Goal: Navigation & Orientation: Find specific page/section

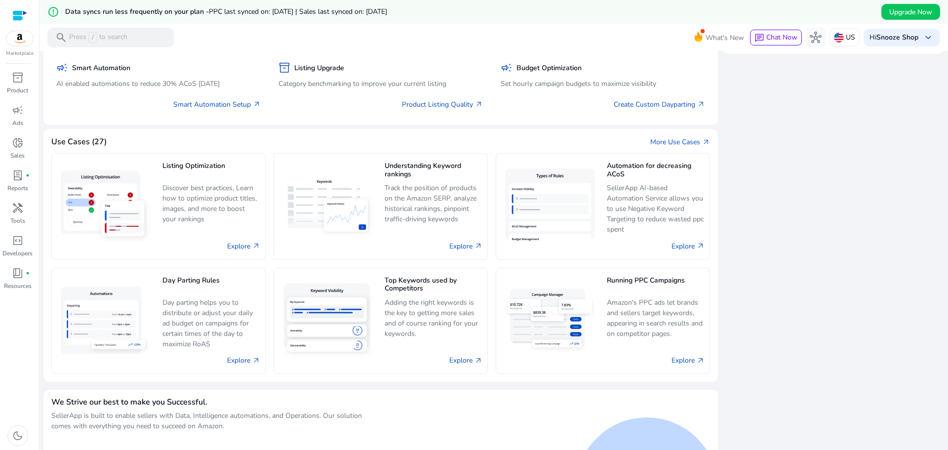
scroll to position [494, 0]
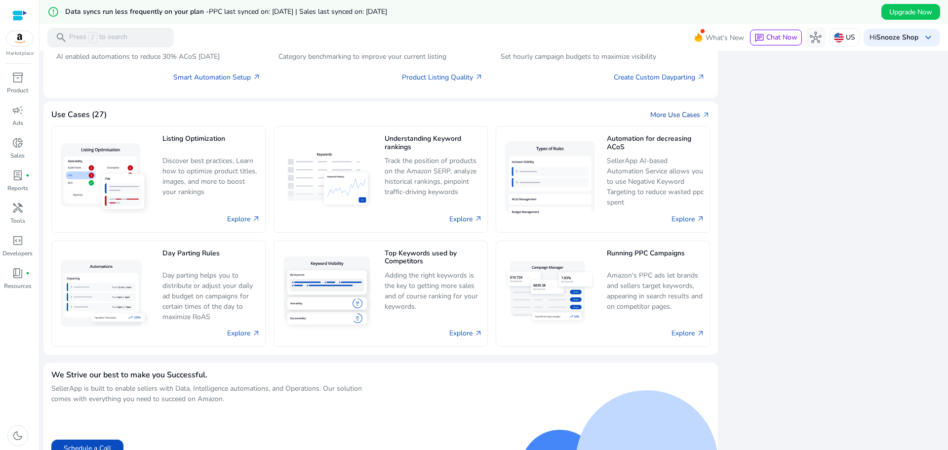
click at [681, 113] on link "More Use Cases arrow_outward" at bounding box center [680, 115] width 60 height 10
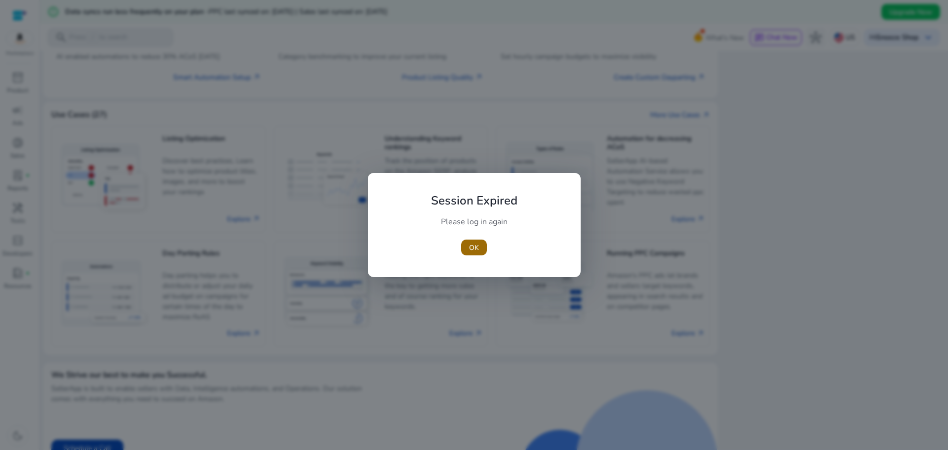
click at [480, 246] on span "button" at bounding box center [474, 248] width 26 height 24
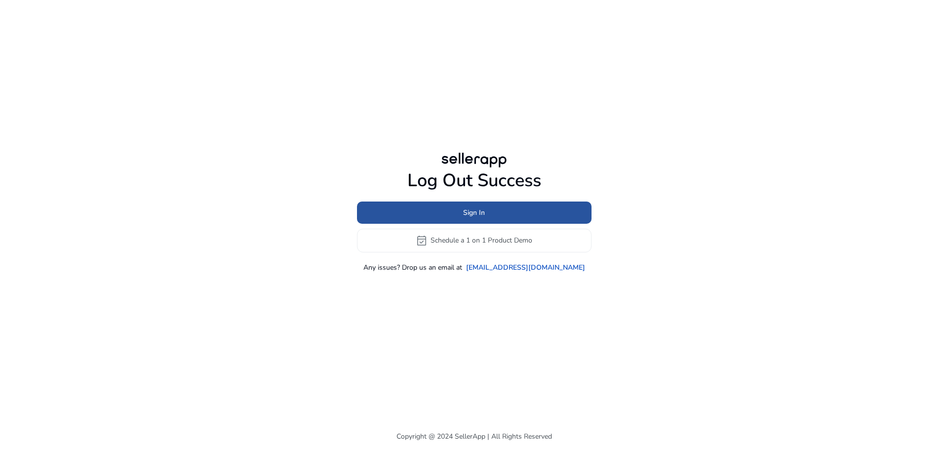
click at [487, 208] on span at bounding box center [474, 212] width 235 height 24
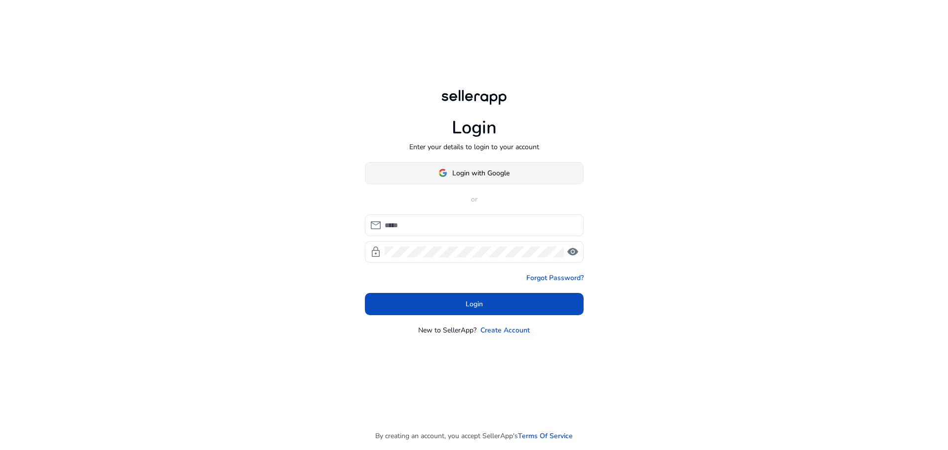
click at [509, 172] on span "Login with Google" at bounding box center [480, 173] width 57 height 10
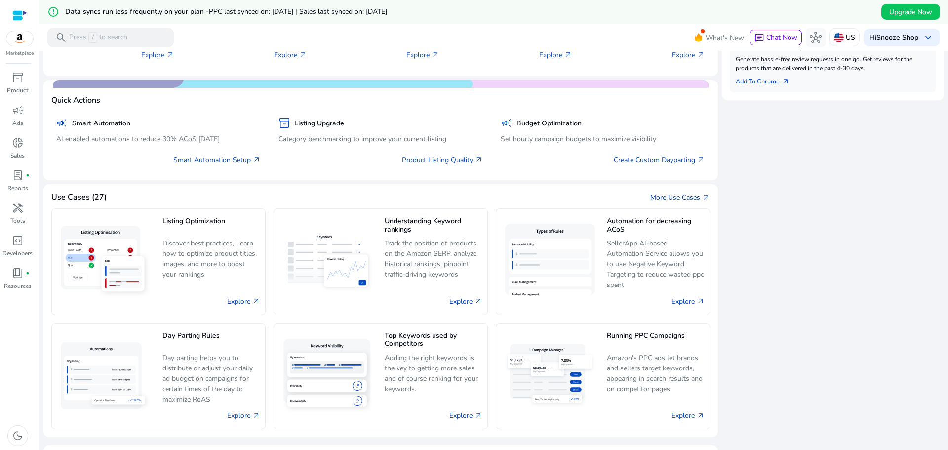
scroll to position [494, 0]
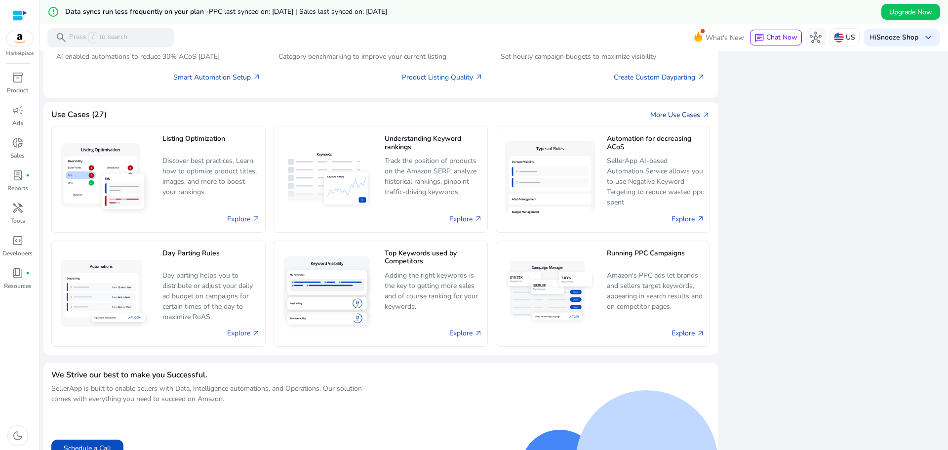
click at [675, 114] on link "More Use Cases arrow_outward" at bounding box center [680, 115] width 60 height 10
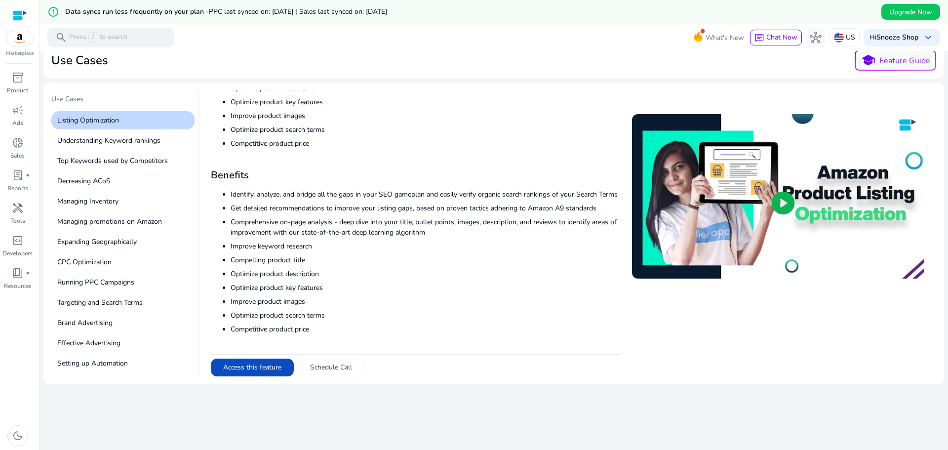
scroll to position [59, 0]
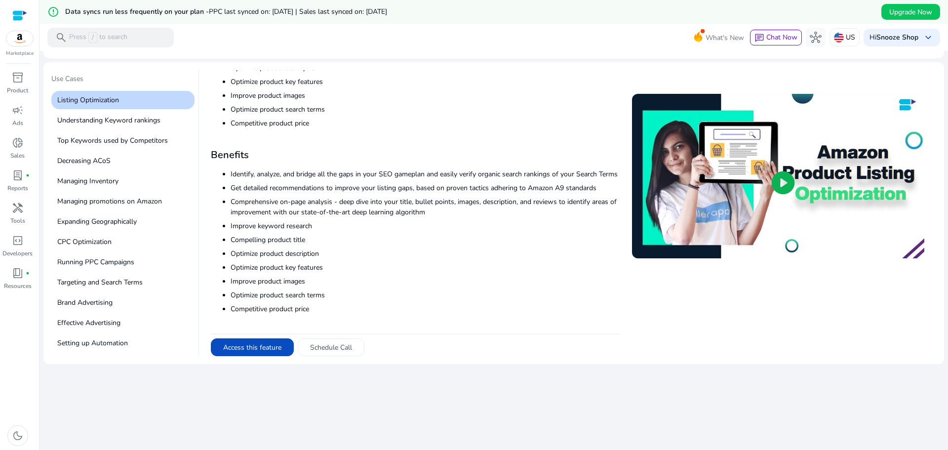
click at [296, 401] on div "chevron_left Back Use Cases school Feature Guide Use Cases Listing Optimization…" at bounding box center [493, 221] width 901 height 458
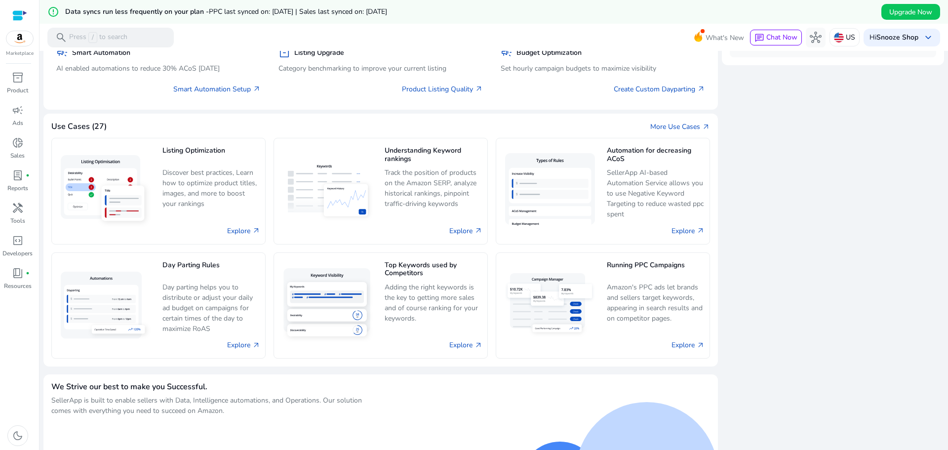
scroll to position [513, 0]
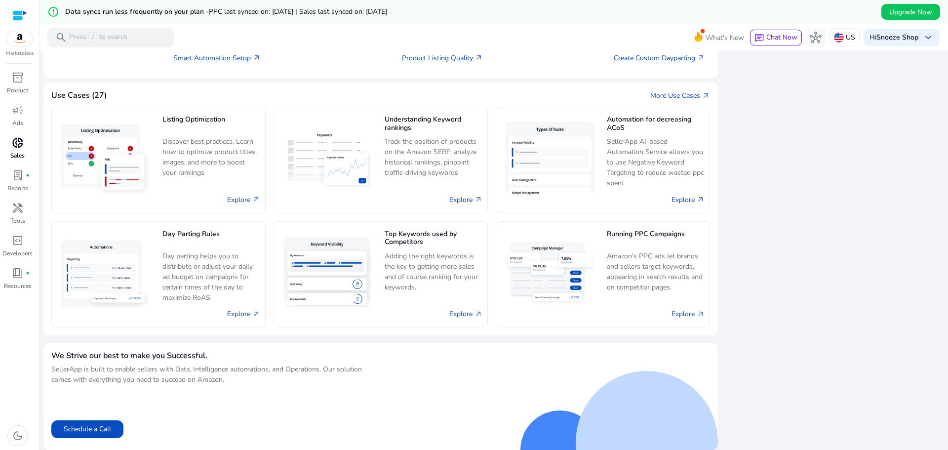
click at [19, 149] on span "donut_small" at bounding box center [18, 143] width 12 height 12
